Goal: Information Seeking & Learning: Learn about a topic

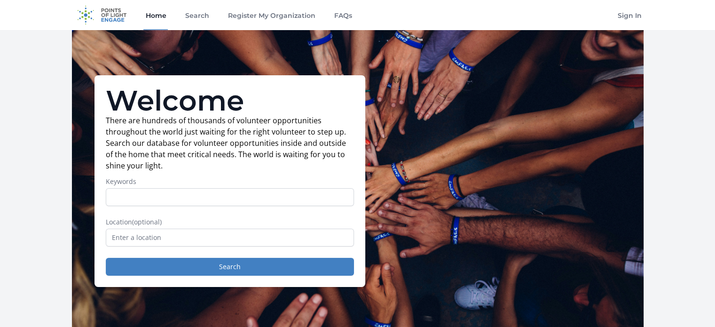
click at [301, 246] on form "Keywords Location (optional) Search" at bounding box center [230, 226] width 248 height 99
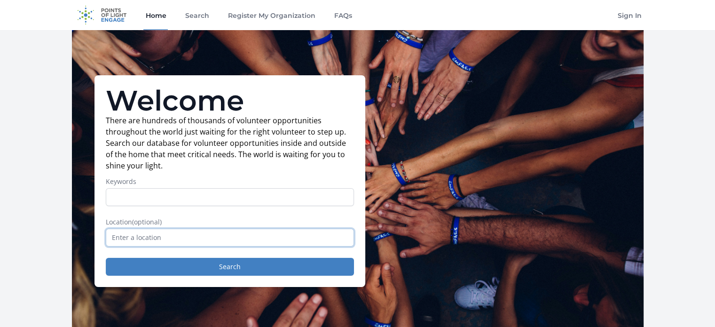
click at [304, 241] on input "text" at bounding box center [230, 237] width 248 height 18
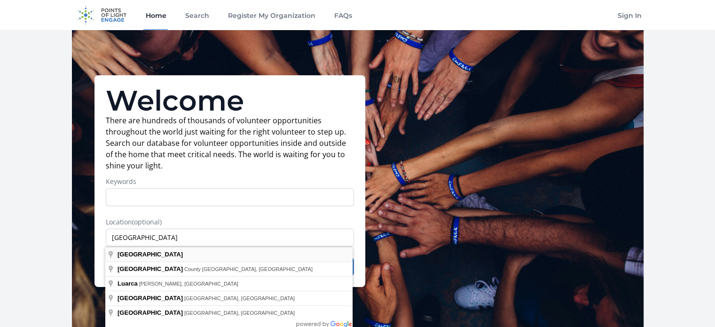
type input "Spain"
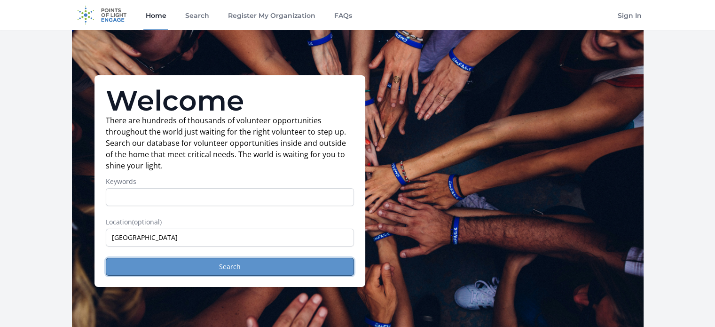
click at [273, 273] on button "Search" at bounding box center [230, 266] width 248 height 18
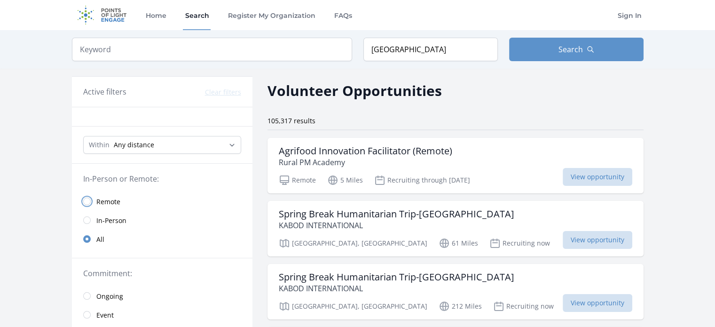
click at [86, 204] on input "radio" at bounding box center [87, 201] width 8 height 8
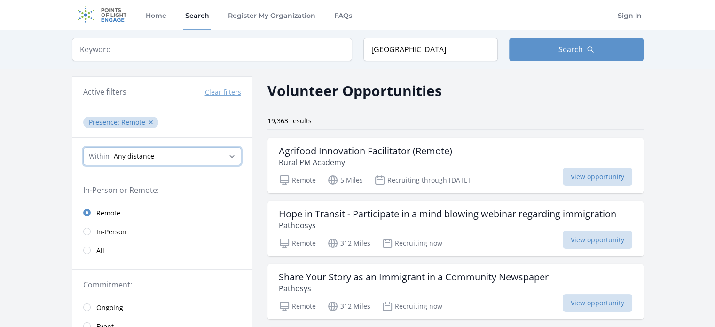
click at [179, 154] on select "Any distance , 5 Miles , 20 Miles , 50 Miles , 100 Miles" at bounding box center [162, 156] width 158 height 18
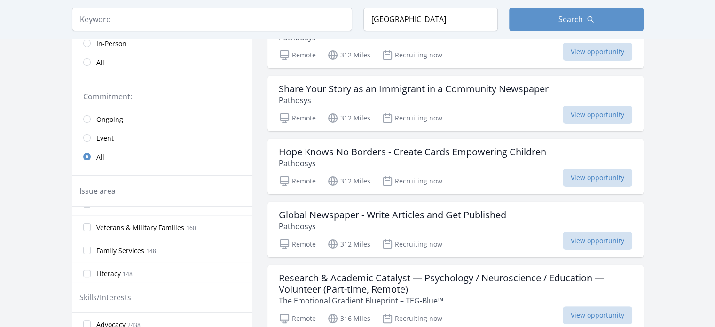
scroll to position [250, 0]
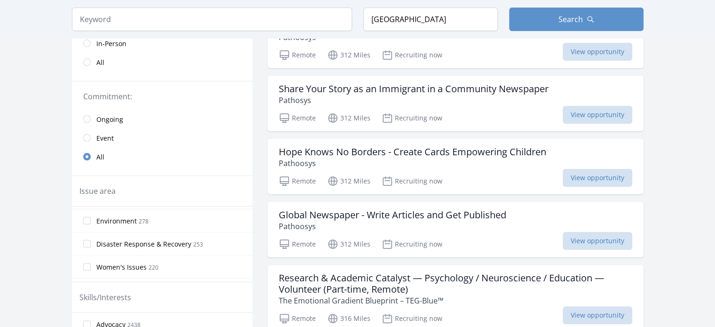
click at [81, 265] on label "Women's Issues 220" at bounding box center [162, 266] width 180 height 19
click at [83, 265] on input "Women's Issues 220" at bounding box center [87, 267] width 8 height 8
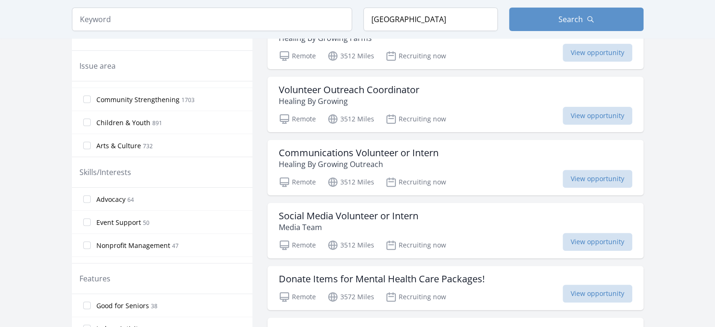
scroll to position [376, 0]
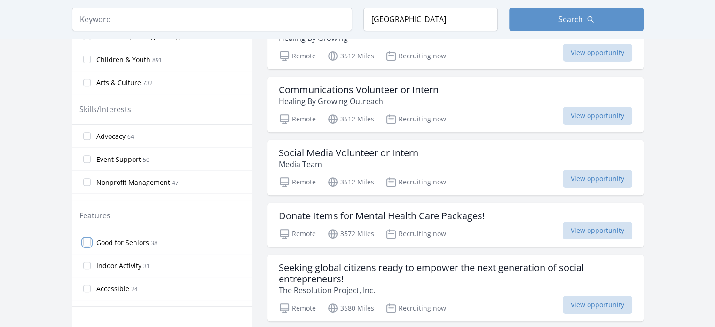
click at [86, 242] on input "Good for Seniors 38" at bounding box center [87, 242] width 8 height 8
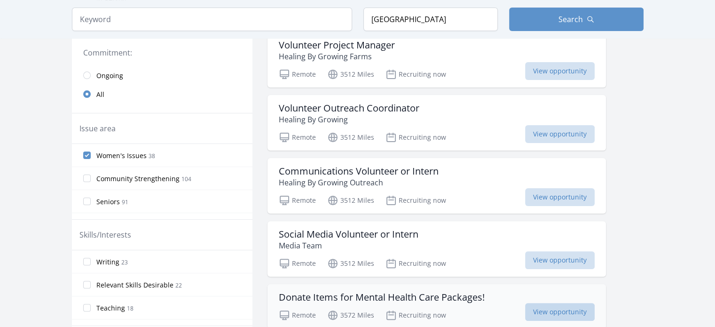
scroll to position [106, 0]
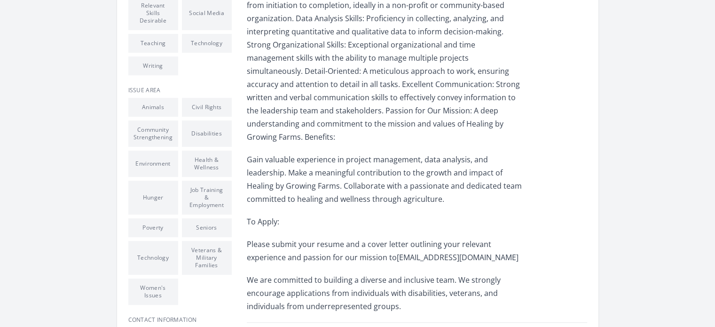
scroll to position [689, 0]
